Goal: Check status: Check status

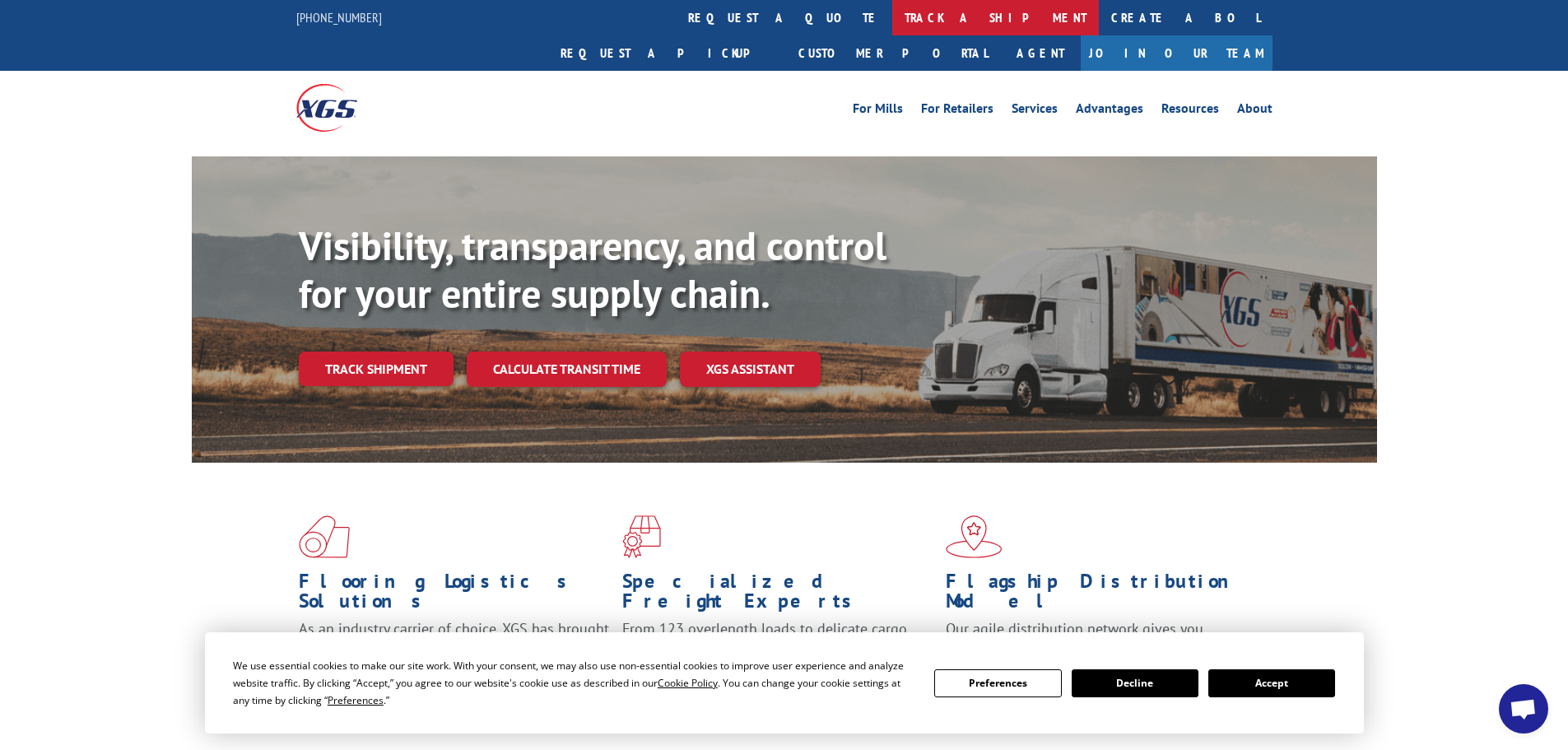
click at [892, 16] on link "track a shipment" at bounding box center [995, 18] width 207 height 35
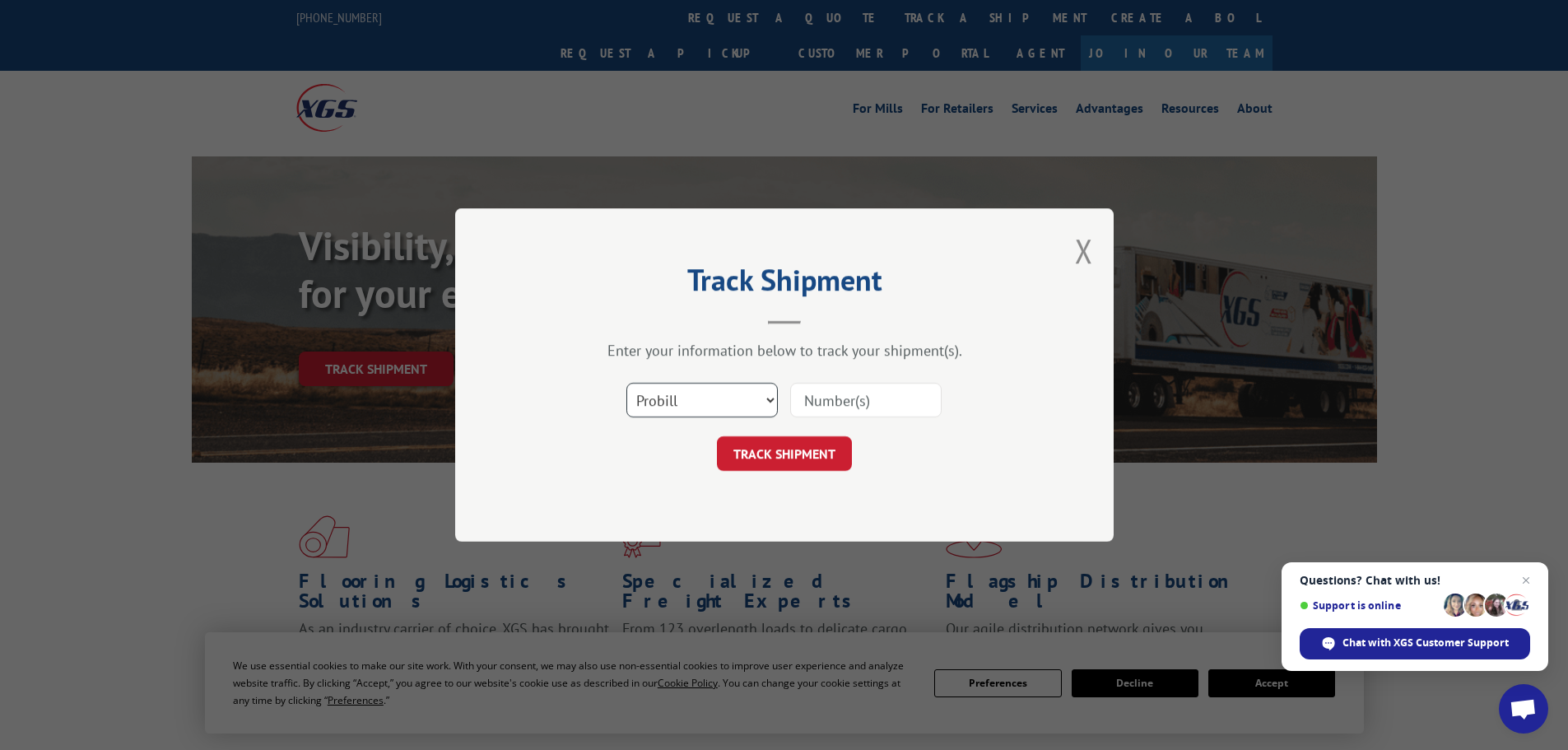
click at [712, 409] on select "Select category... Probill BOL PO" at bounding box center [702, 399] width 151 height 34
click at [626, 383] on select "Select category... Probill BOL PO" at bounding box center [702, 399] width 151 height 34
click at [717, 416] on select "Select category... Probill BOL PO" at bounding box center [702, 399] width 151 height 34
select select "probill"
click at [626, 383] on select "Select category... Probill BOL PO" at bounding box center [702, 399] width 151 height 34
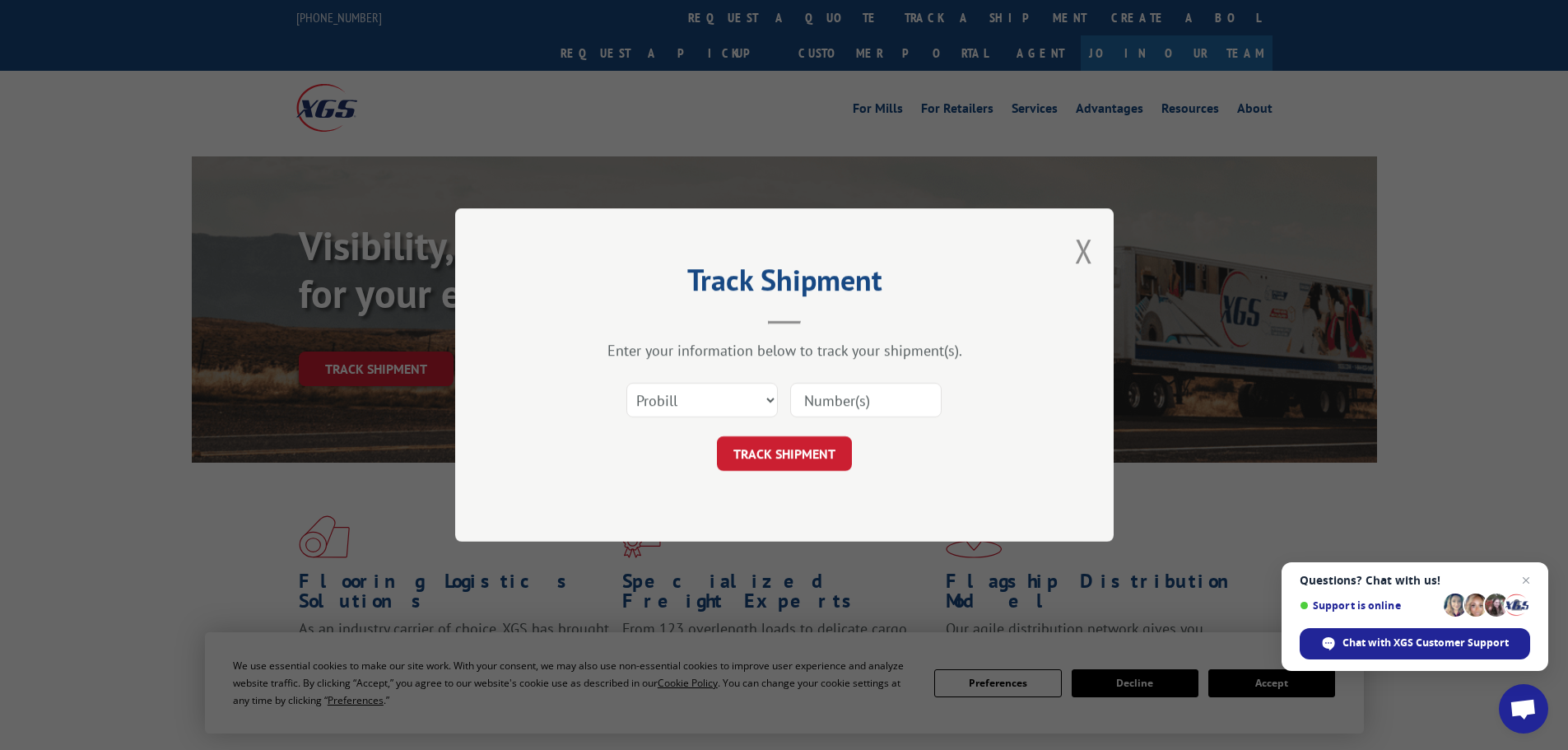
drag, startPoint x: 855, startPoint y: 404, endPoint x: 833, endPoint y: 410, distance: 22.8
click at [847, 405] on input at bounding box center [866, 399] width 151 height 34
paste input "15340349"
type input "15340349"
click at [825, 453] on button "TRACK SHIPMENT" at bounding box center [784, 453] width 135 height 34
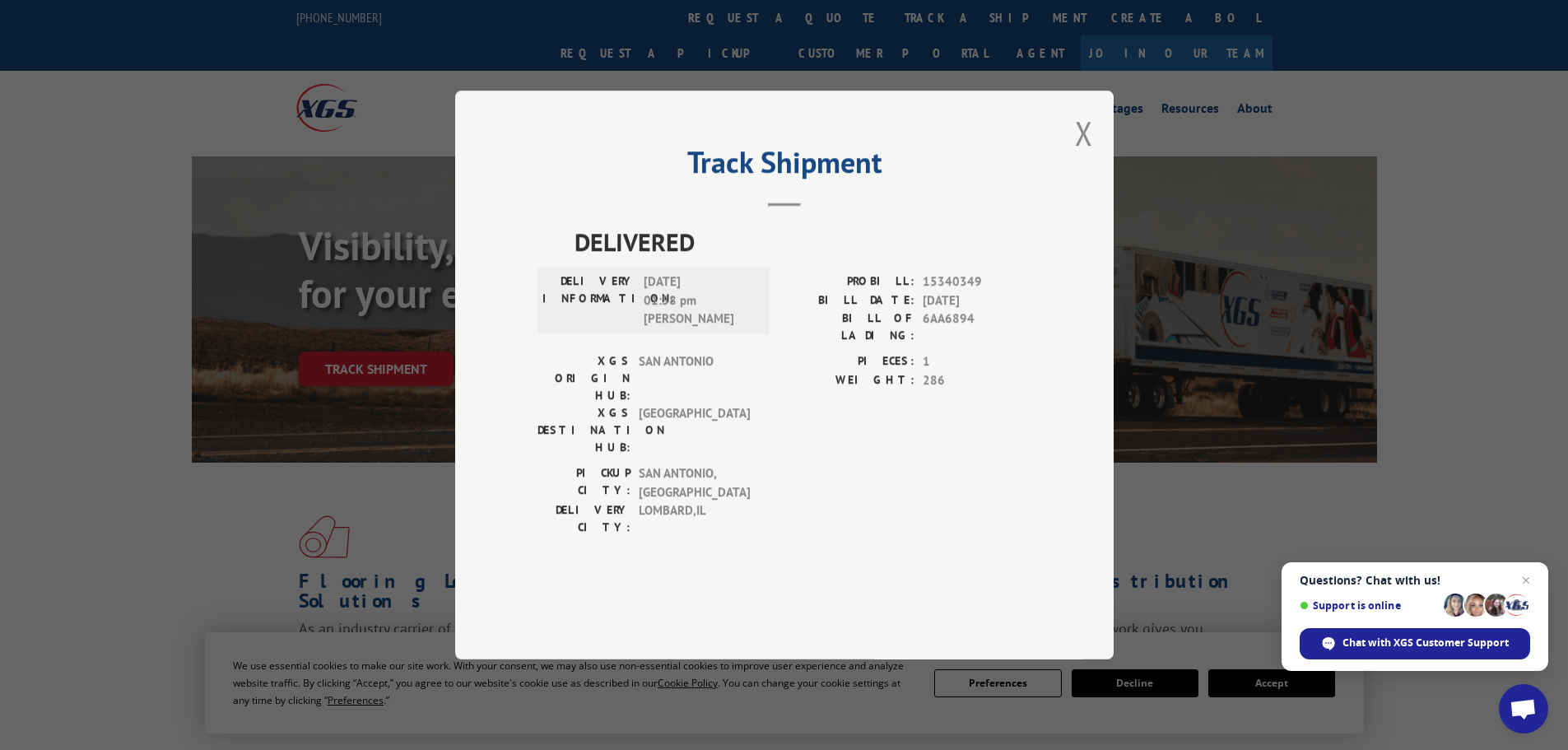
click at [1080, 155] on button "Close modal" at bounding box center [1084, 133] width 18 height 44
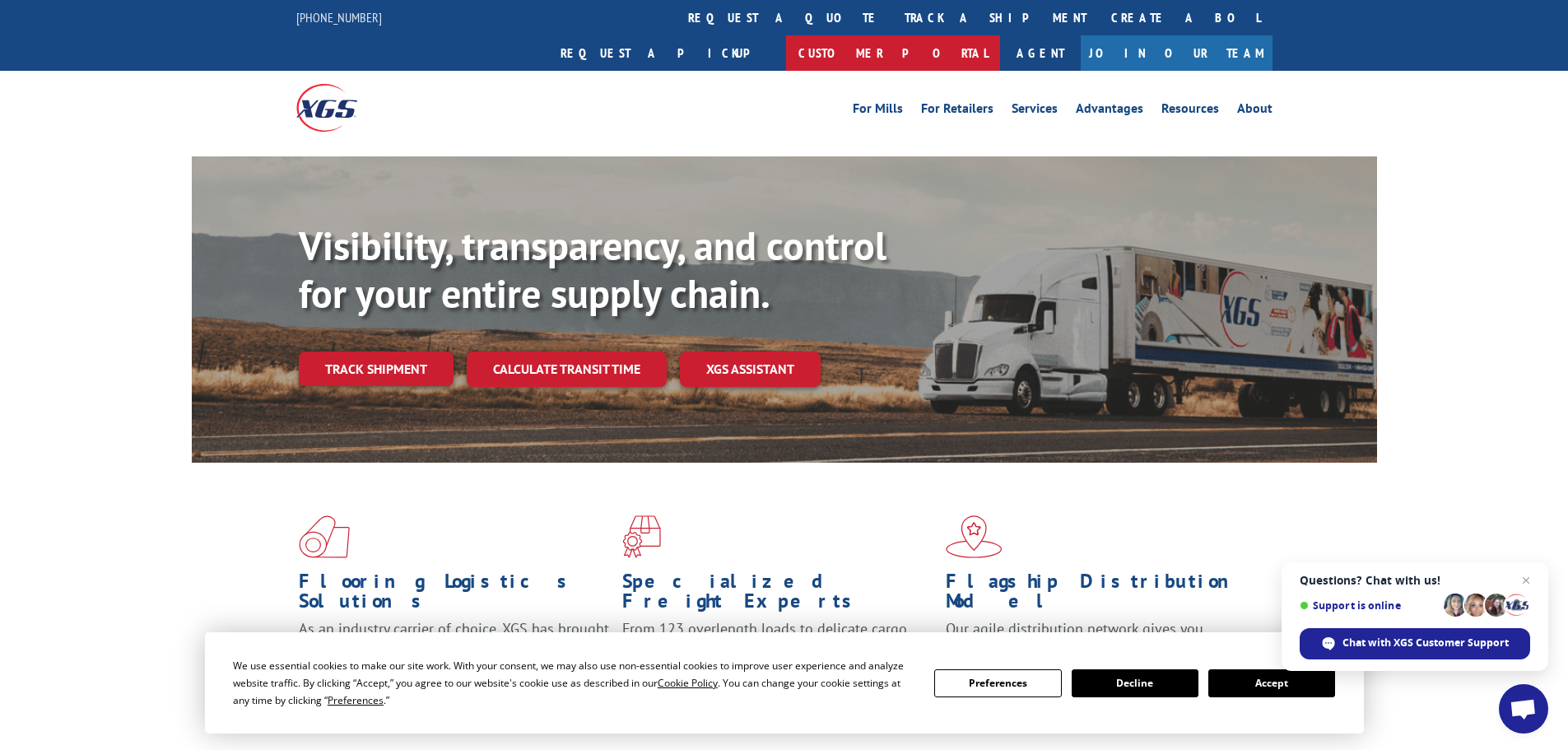
click at [1000, 35] on link "Customer Portal" at bounding box center [893, 53] width 214 height 35
